Goal: Task Accomplishment & Management: Use online tool/utility

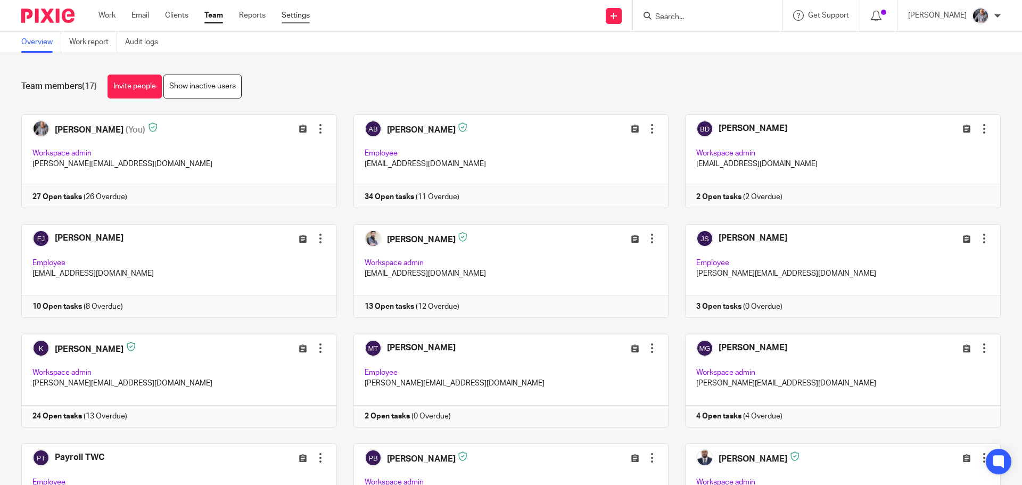
click at [304, 17] on link "Settings" at bounding box center [296, 15] width 28 height 11
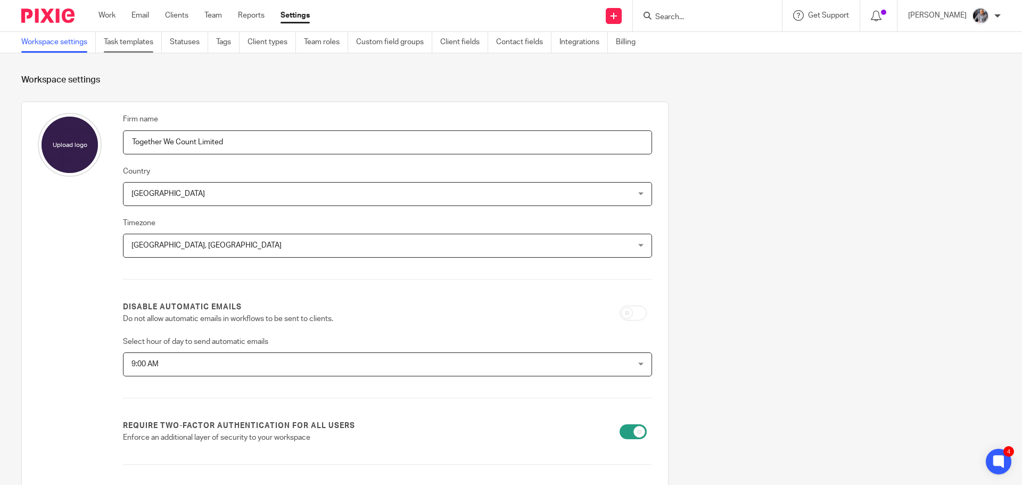
click at [127, 36] on link "Task templates" at bounding box center [133, 42] width 58 height 21
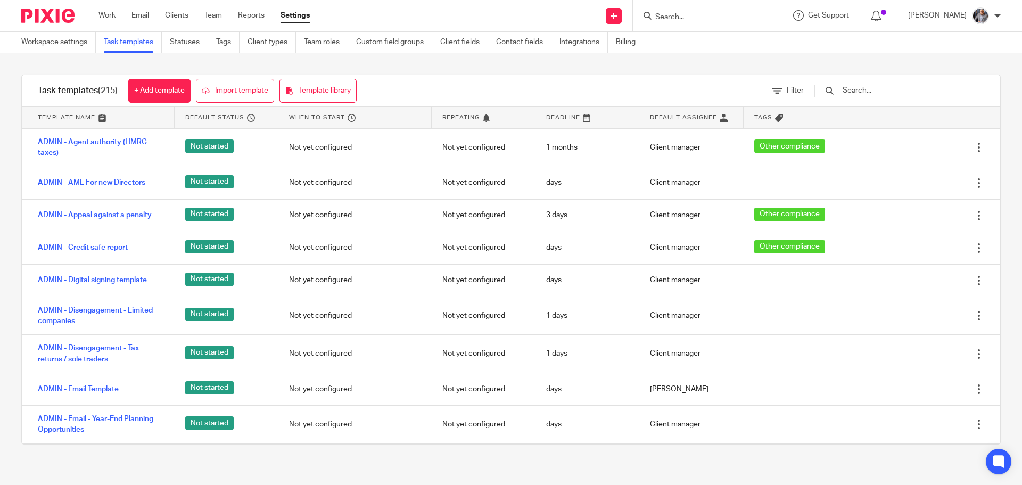
click at [886, 90] on input "text" at bounding box center [903, 91] width 124 height 12
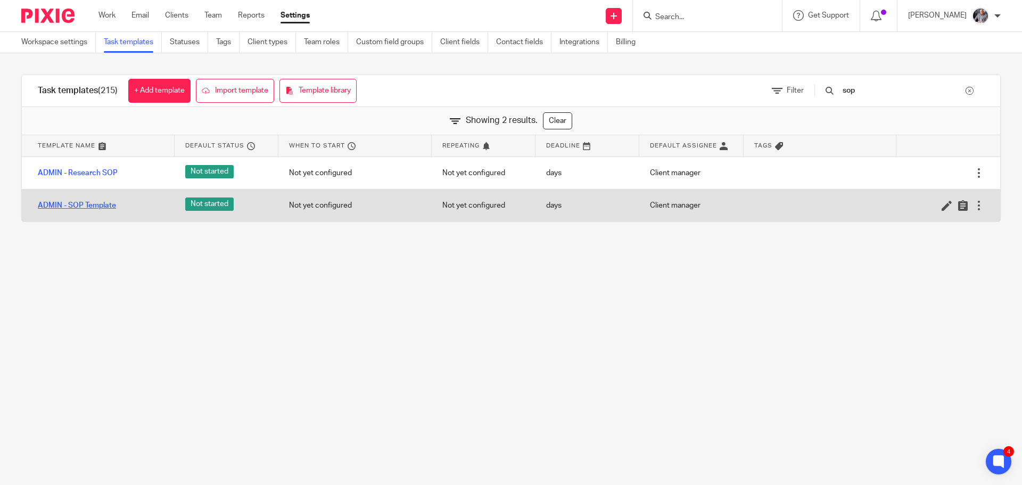
type input "sop"
click at [84, 206] on link "ADMIN - SOP Template" at bounding box center [77, 205] width 78 height 11
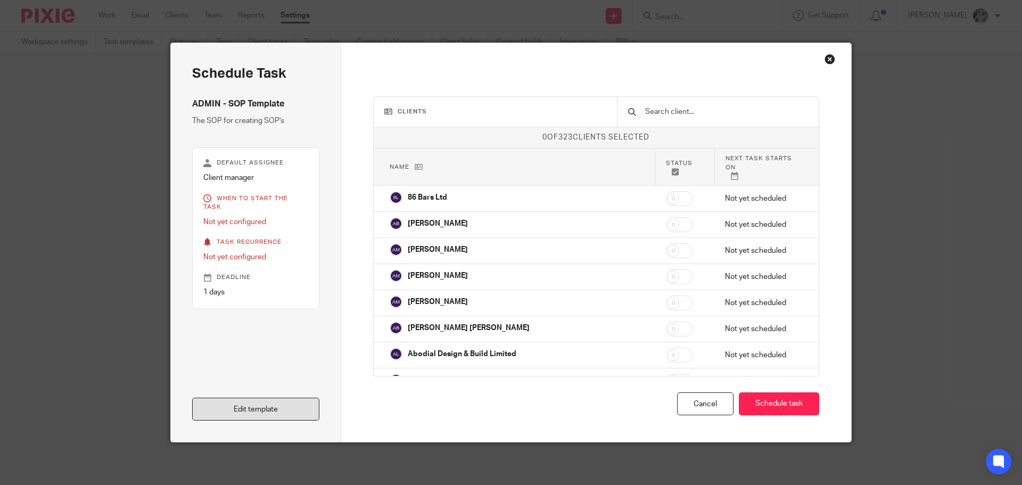
click at [253, 415] on link "Edit template" at bounding box center [255, 409] width 127 height 23
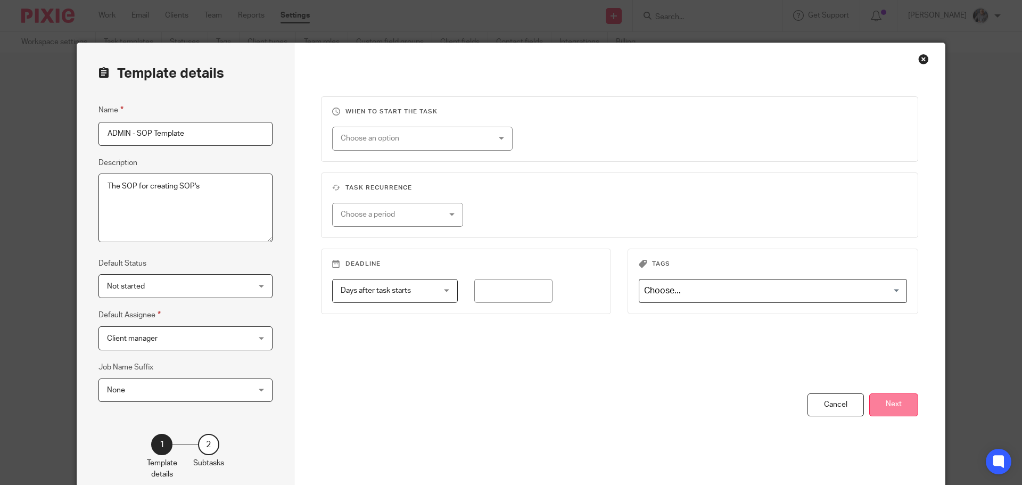
click at [890, 397] on button "Next" at bounding box center [893, 404] width 49 height 23
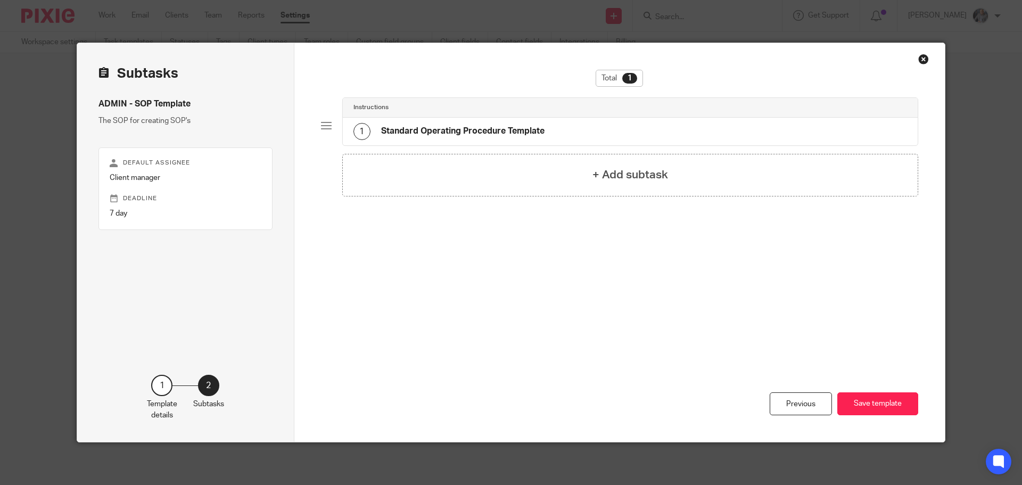
click at [476, 120] on div "1 Standard Operating Procedure Template" at bounding box center [630, 132] width 575 height 28
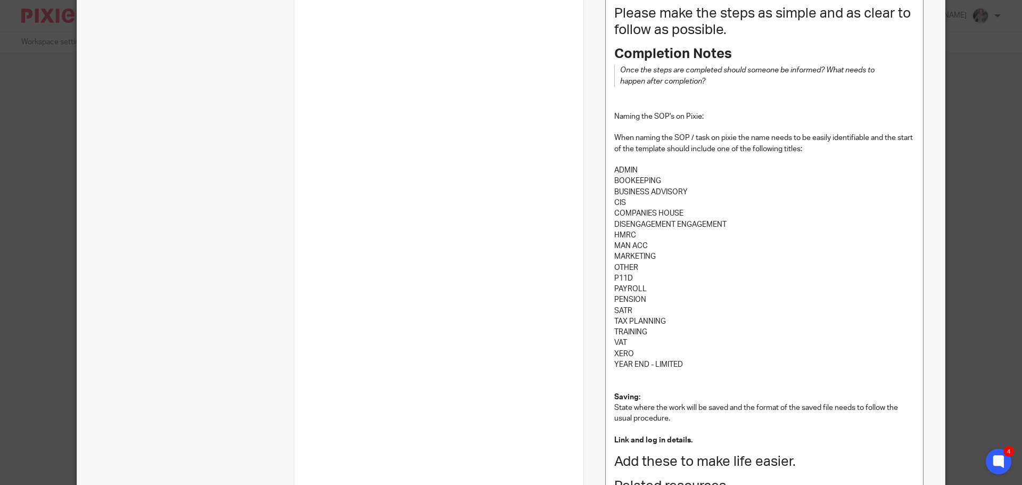
scroll to position [532, 0]
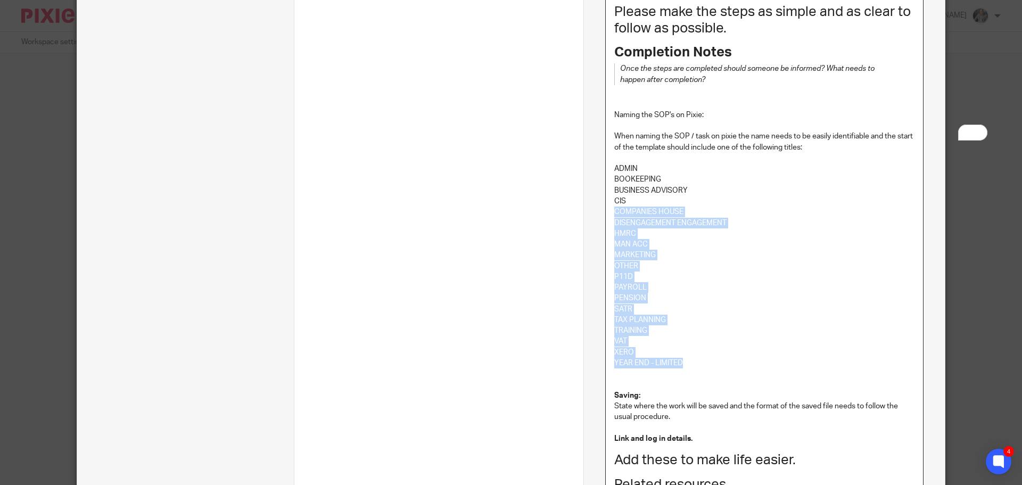
drag, startPoint x: 684, startPoint y: 365, endPoint x: 622, endPoint y: 201, distance: 175.0
click at [622, 201] on div "Purpose Include a simple statement regarding why you are writing this document.…" at bounding box center [764, 159] width 317 height 967
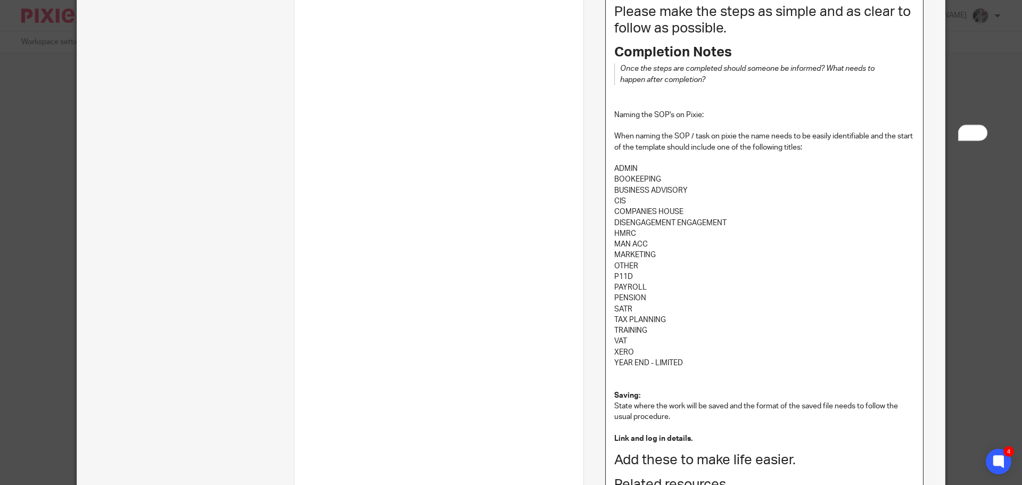
click at [608, 176] on div "Purpose Include a simple statement regarding why you are writing this document.…" at bounding box center [764, 159] width 317 height 967
click at [614, 168] on p "ADMIN" at bounding box center [764, 168] width 300 height 11
click at [616, 308] on p "SATR" at bounding box center [764, 309] width 300 height 11
click at [633, 305] on p "SATR" at bounding box center [764, 309] width 300 height 11
click at [689, 312] on p "SATR" at bounding box center [764, 309] width 300 height 11
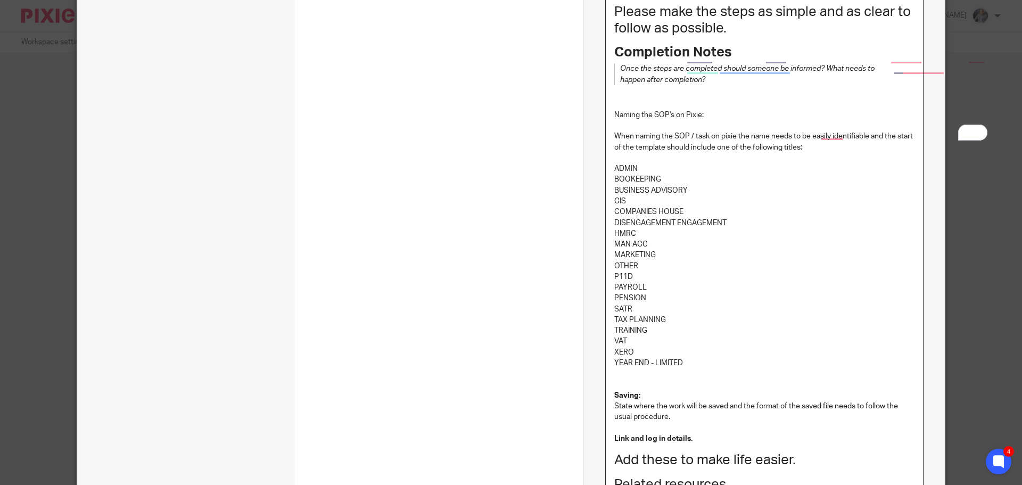
click at [826, 137] on p "When naming the SOP / task on pixie the name needs to be easily identifiable an…" at bounding box center [764, 142] width 300 height 22
click at [831, 136] on p "When naming the SOP / task on pixie the name needs to be easily identifiable an…" at bounding box center [764, 142] width 300 height 22
click at [835, 136] on p "When naming the SOP / task on pixie the name needs to be easily identifiable an…" at bounding box center [764, 142] width 300 height 22
drag, startPoint x: 822, startPoint y: 136, endPoint x: 813, endPoint y: 137, distance: 8.7
click at [813, 137] on p "When naming the SOP / task on pixie the name needs to be easily identifiable an…" at bounding box center [764, 142] width 300 height 22
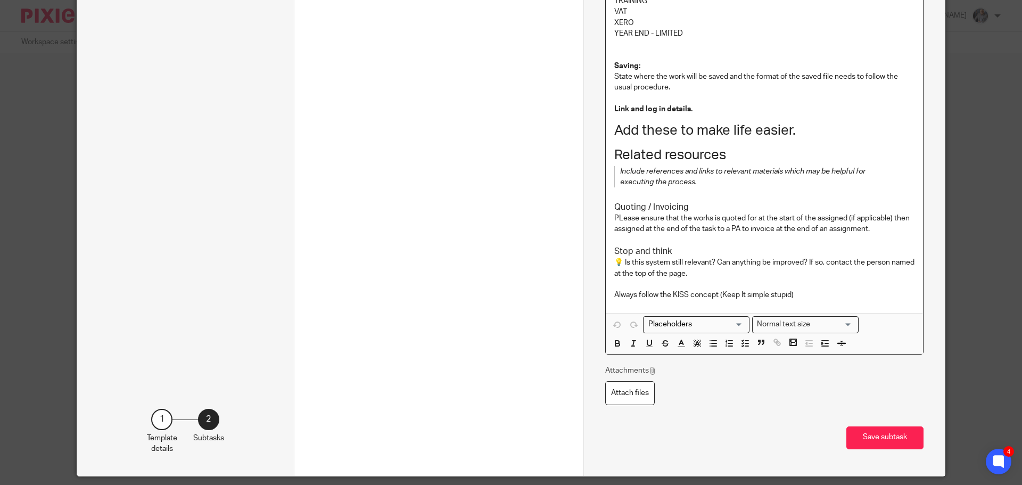
scroll to position [896, 0]
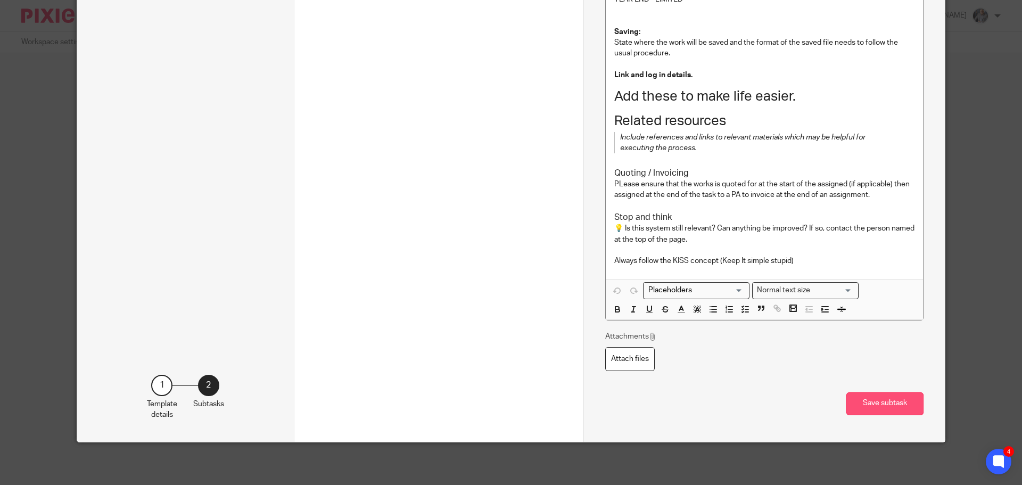
click at [869, 401] on button "Save subtask" at bounding box center [884, 403] width 77 height 23
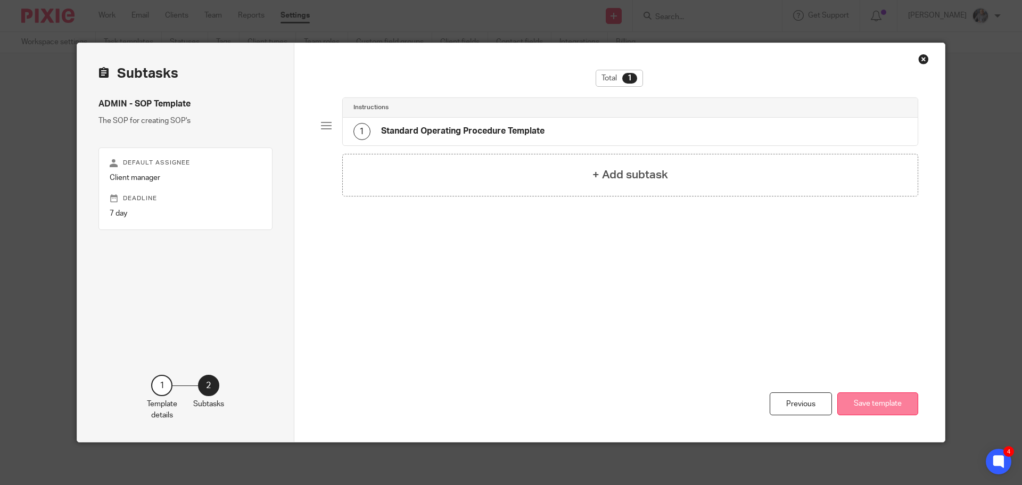
click at [879, 405] on button "Save template" at bounding box center [877, 403] width 81 height 23
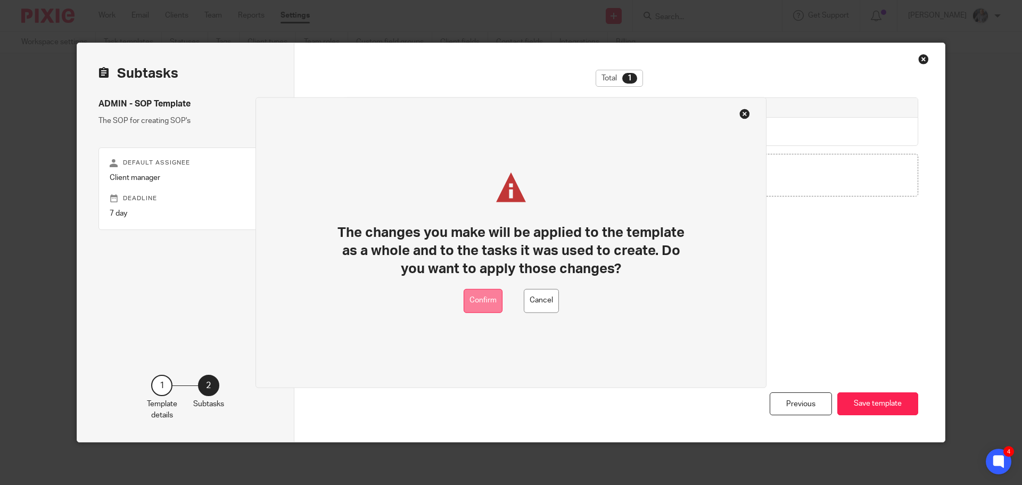
click at [483, 297] on button "Confirm" at bounding box center [482, 300] width 39 height 24
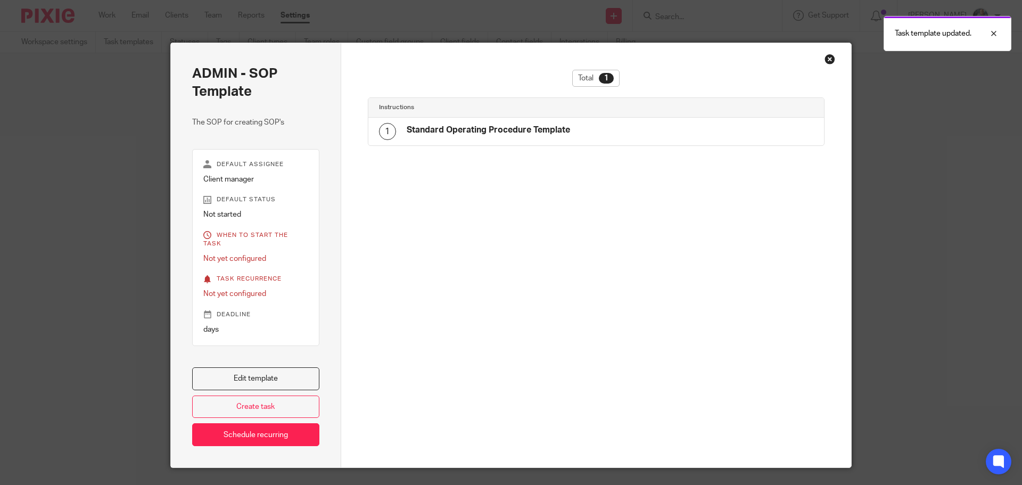
click at [827, 60] on div "Close this dialog window" at bounding box center [829, 59] width 11 height 11
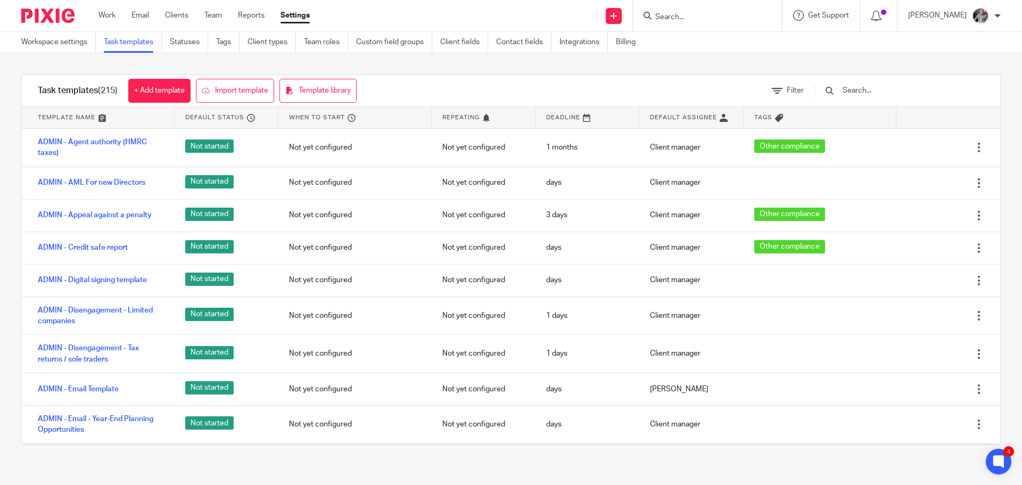
click at [98, 473] on main "Workspace settings Task templates Statuses Tags Client types Team roles Custom …" at bounding box center [511, 242] width 1022 height 485
click at [878, 84] on div at bounding box center [894, 90] width 180 height 31
click at [873, 90] on input "text" at bounding box center [903, 91] width 124 height 12
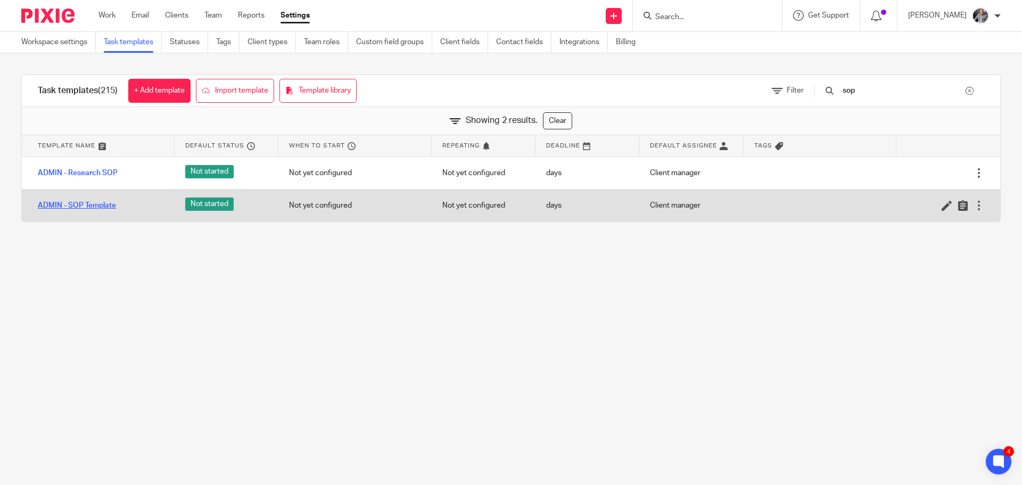
type input "sop"
click at [74, 204] on link "ADMIN - SOP Template" at bounding box center [77, 205] width 78 height 11
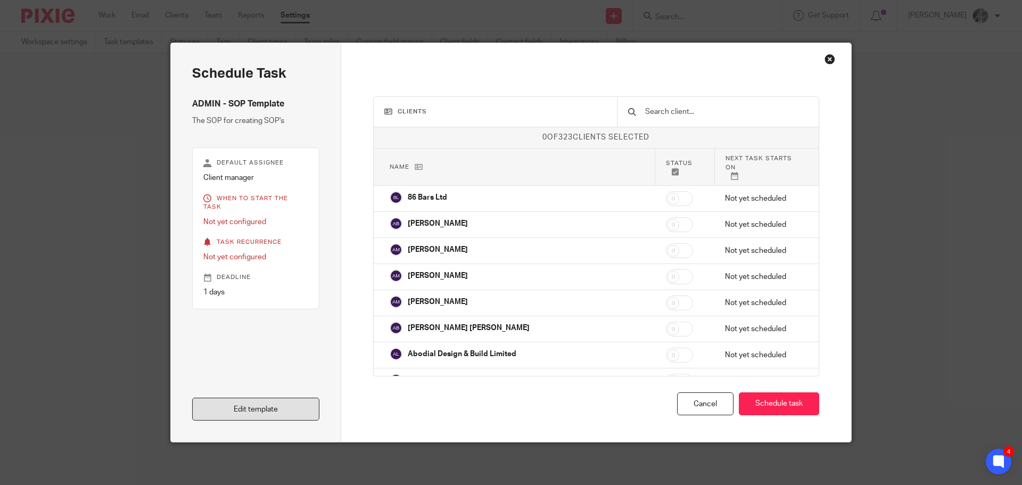
click at [285, 403] on link "Edit template" at bounding box center [255, 409] width 127 height 23
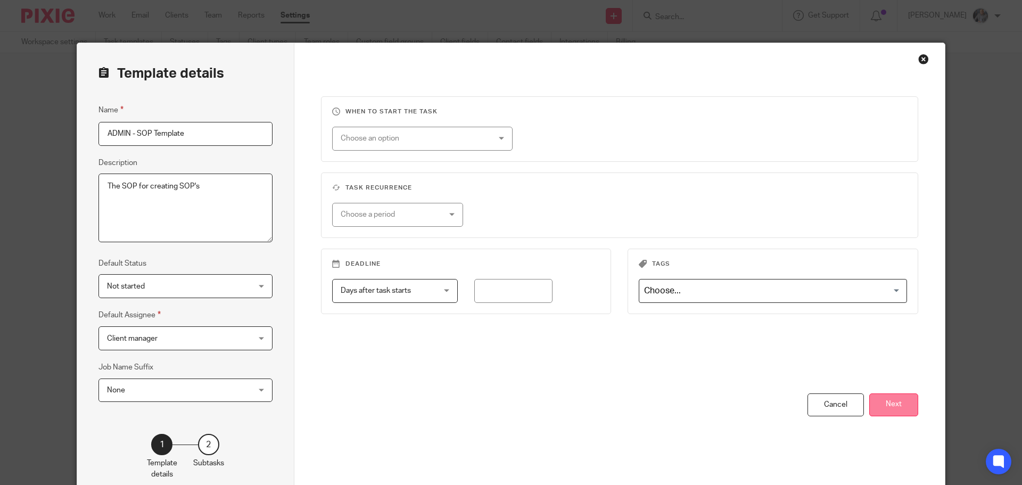
click at [889, 408] on button "Next" at bounding box center [893, 404] width 49 height 23
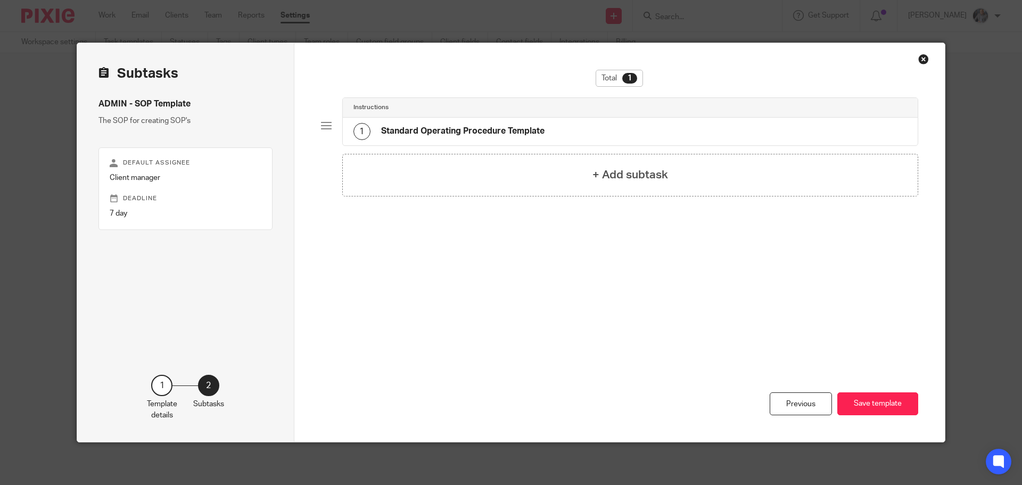
click at [420, 127] on h4 "Standard Operating Procedure Template" at bounding box center [462, 131] width 163 height 11
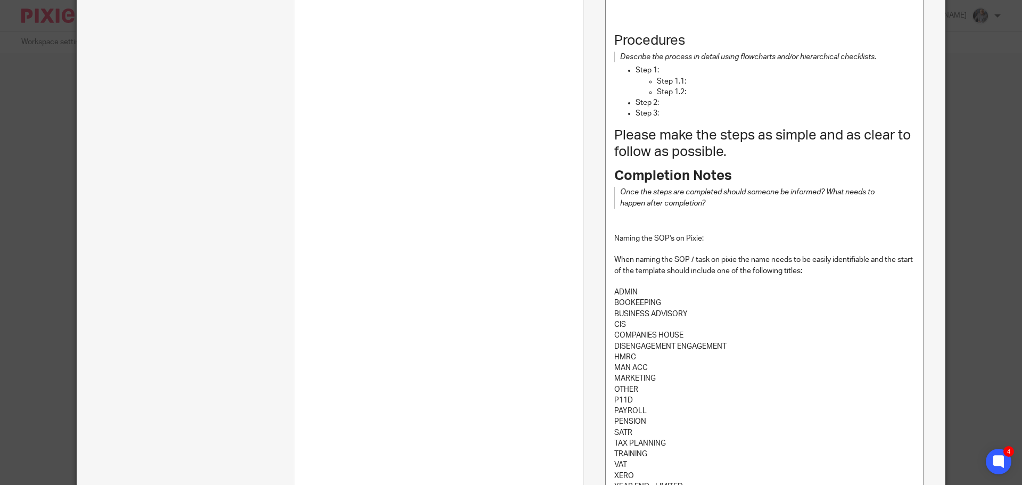
scroll to position [532, 0]
